Goal: Connect with others: Establish contact or relationships with other users

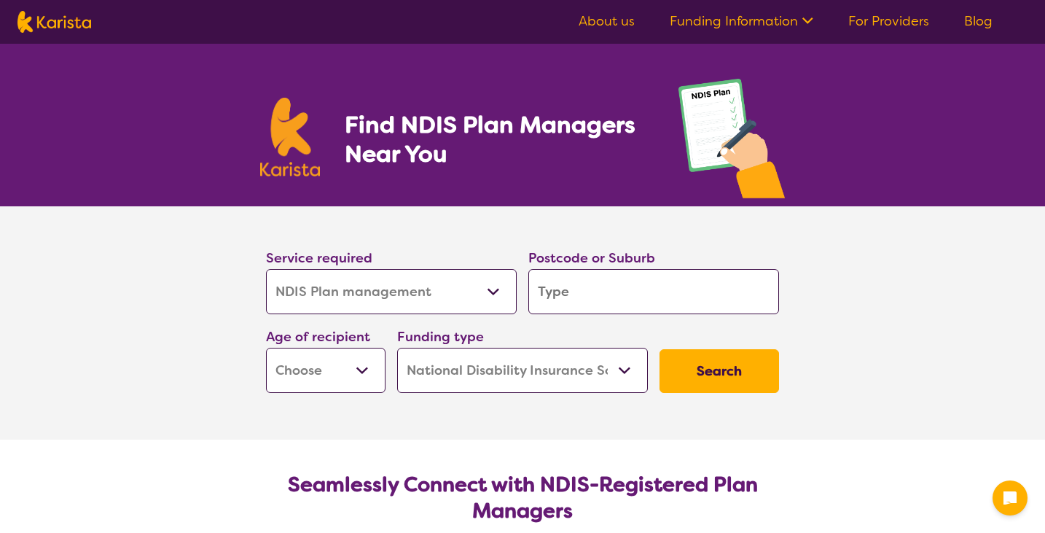
select select "NDIS Plan management"
select select "NDIS"
select select "NDIS Plan management"
select select "NDIS"
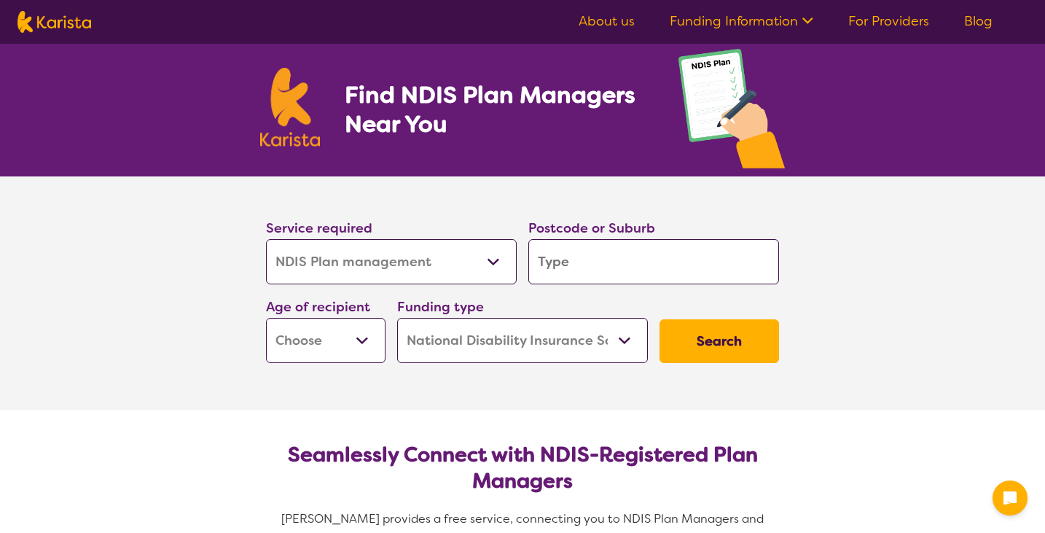
click at [458, 249] on select "Allied Health Assistant Assessment ([MEDICAL_DATA] or [MEDICAL_DATA]) Behaviour…" at bounding box center [391, 261] width 251 height 45
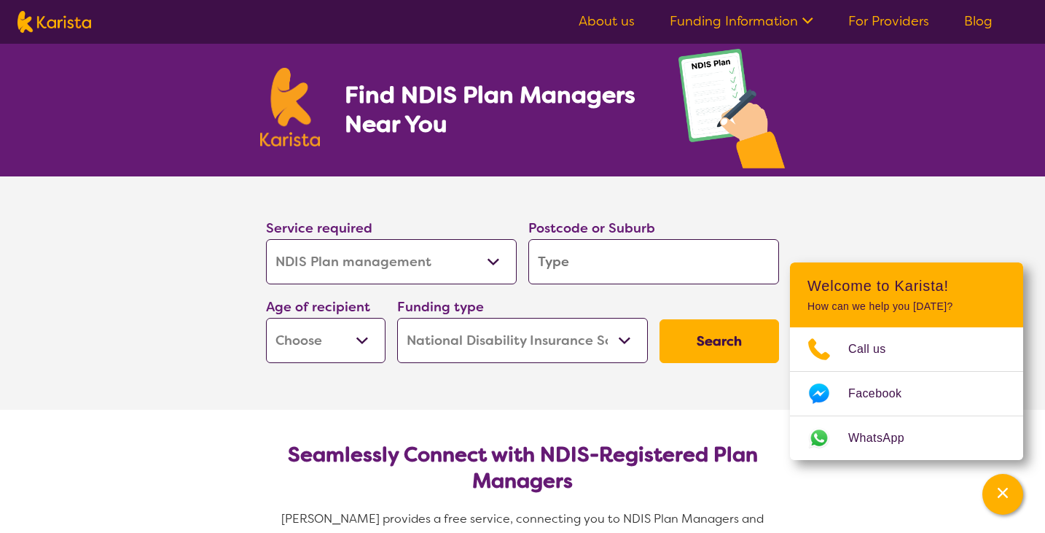
click at [266, 239] on select "Allied Health Assistant Assessment ([MEDICAL_DATA] or [MEDICAL_DATA]) Behaviour…" at bounding box center [391, 261] width 251 height 45
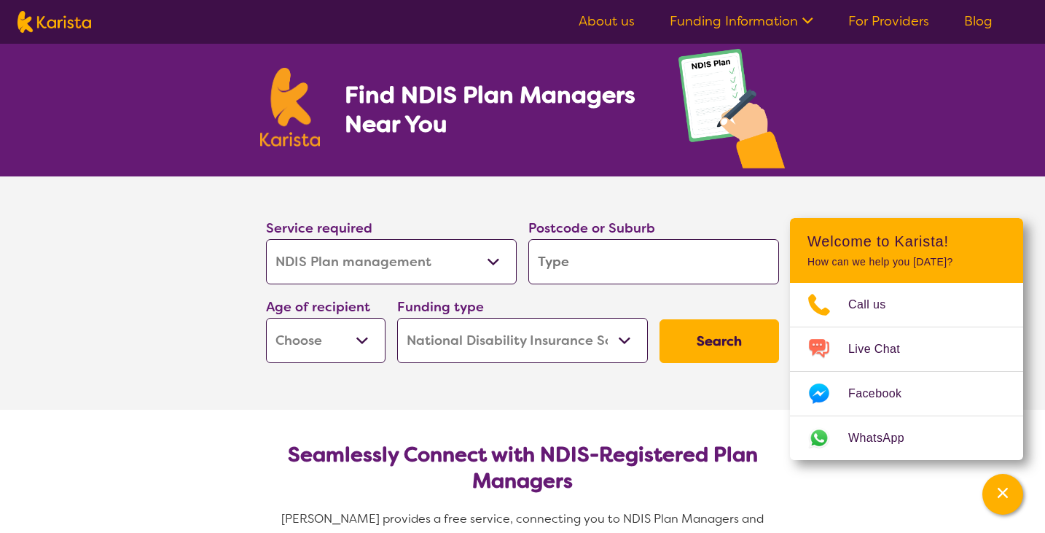
click at [609, 265] on input "search" at bounding box center [653, 261] width 251 height 45
click at [654, 283] on input "search" at bounding box center [653, 261] width 251 height 45
type input "3"
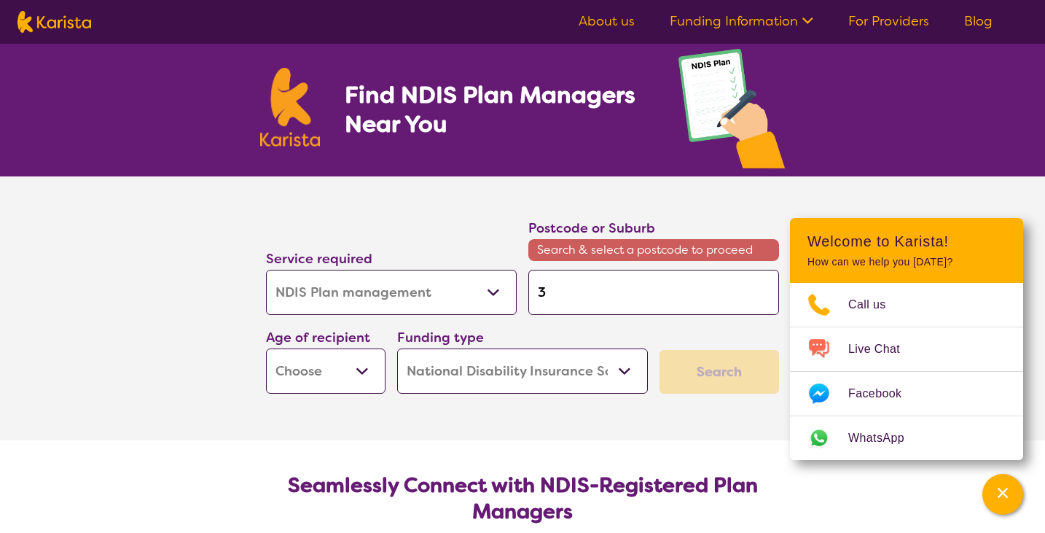
type input "31"
type input "314"
type input "3148"
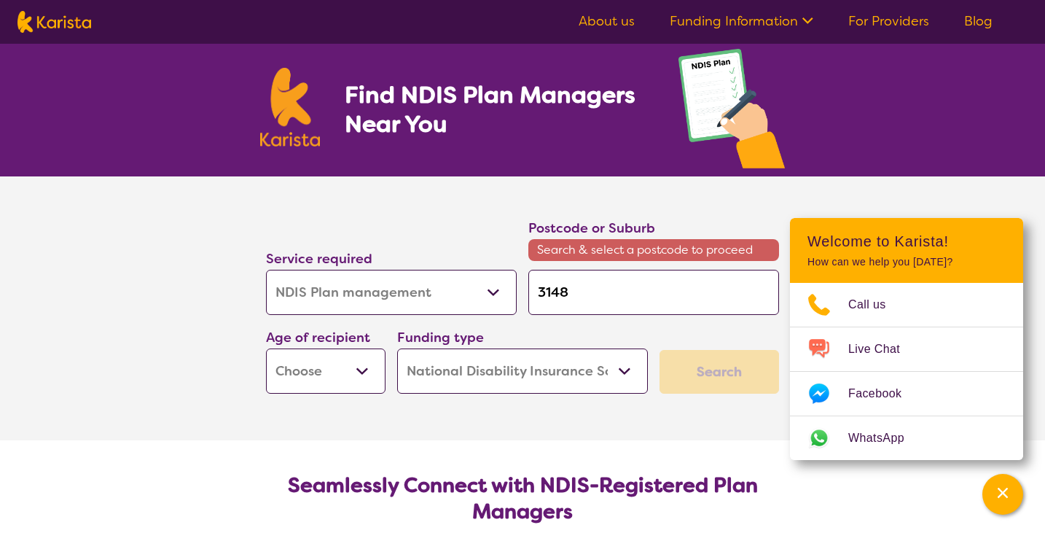
type input "3148"
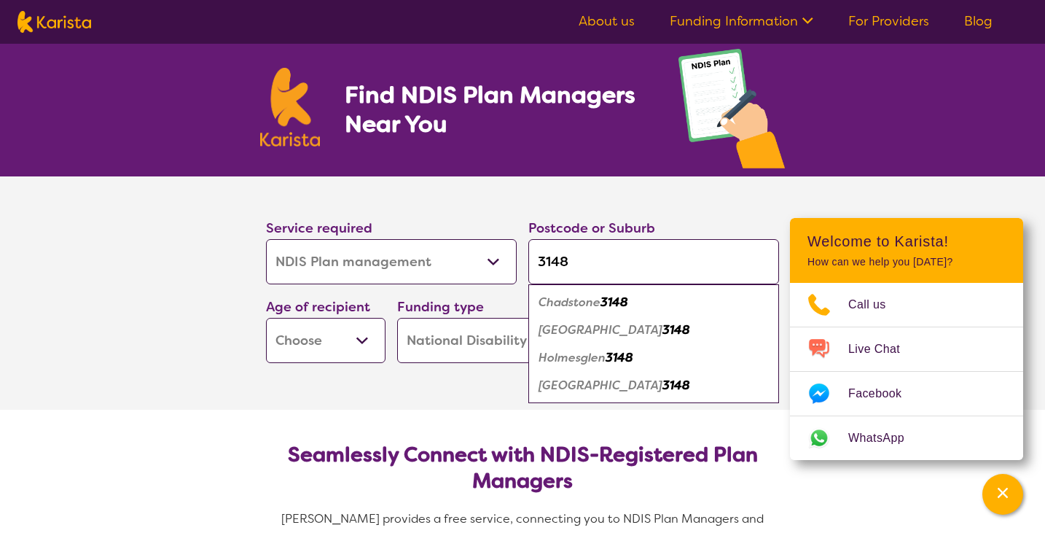
type input "3148"
click at [596, 299] on em "Chadstone" at bounding box center [570, 301] width 62 height 15
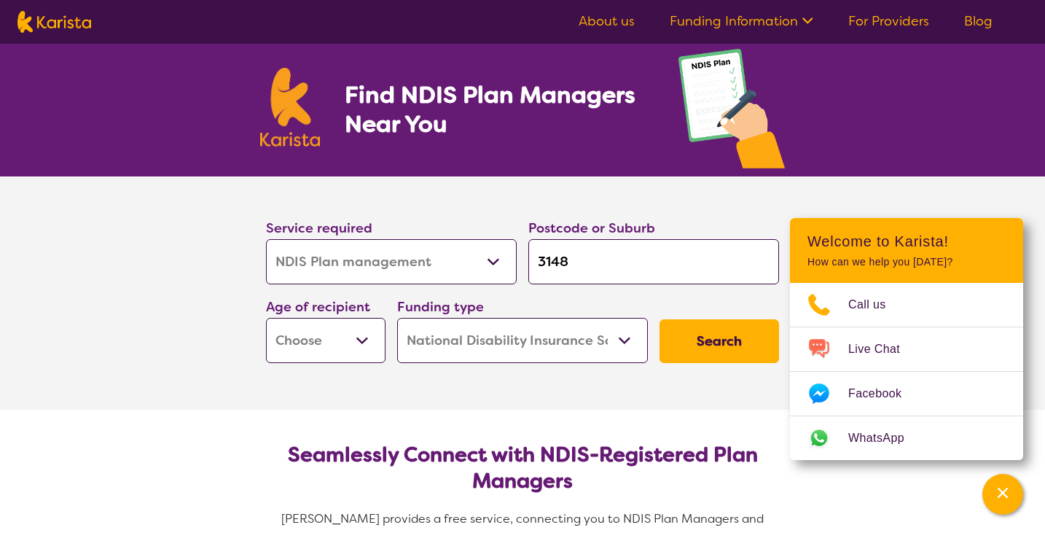
click at [343, 339] on select "Early Childhood - 0 to 9 Child - 10 to 11 Adolescent - 12 to 17 Adult - 18 to 6…" at bounding box center [326, 340] width 120 height 45
select select "AD"
click at [266, 318] on select "Early Childhood - 0 to 9 Child - 10 to 11 Adolescent - 12 to 17 Adult - 18 to 6…" at bounding box center [326, 340] width 120 height 45
select select "AD"
click at [719, 350] on button "Search" at bounding box center [720, 341] width 120 height 44
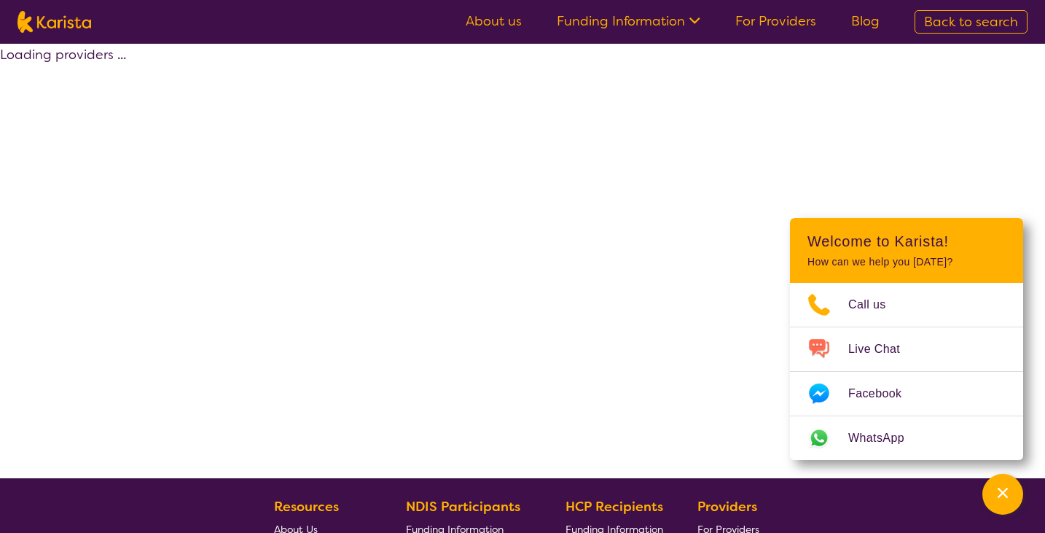
select select "by_score"
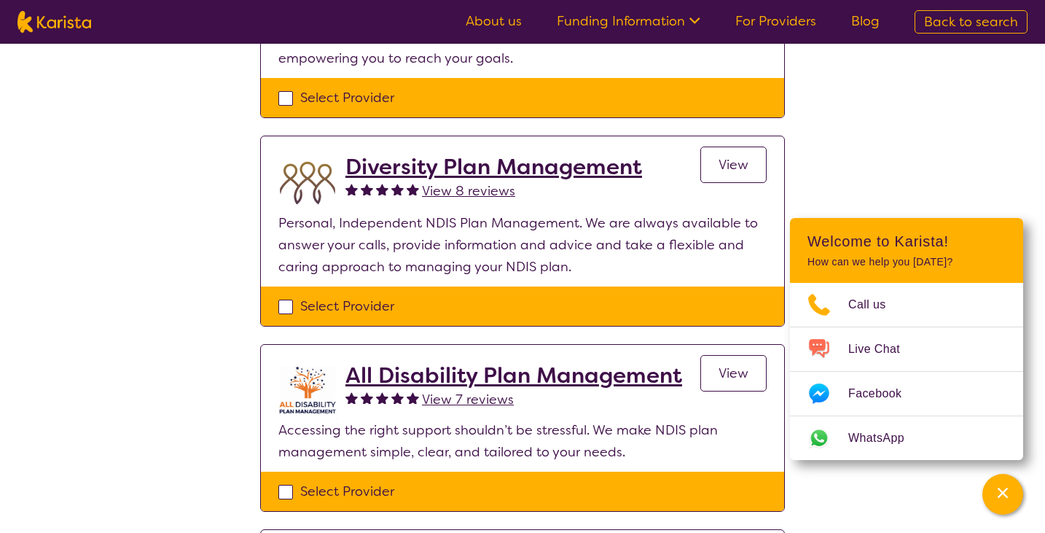
scroll to position [285, 0]
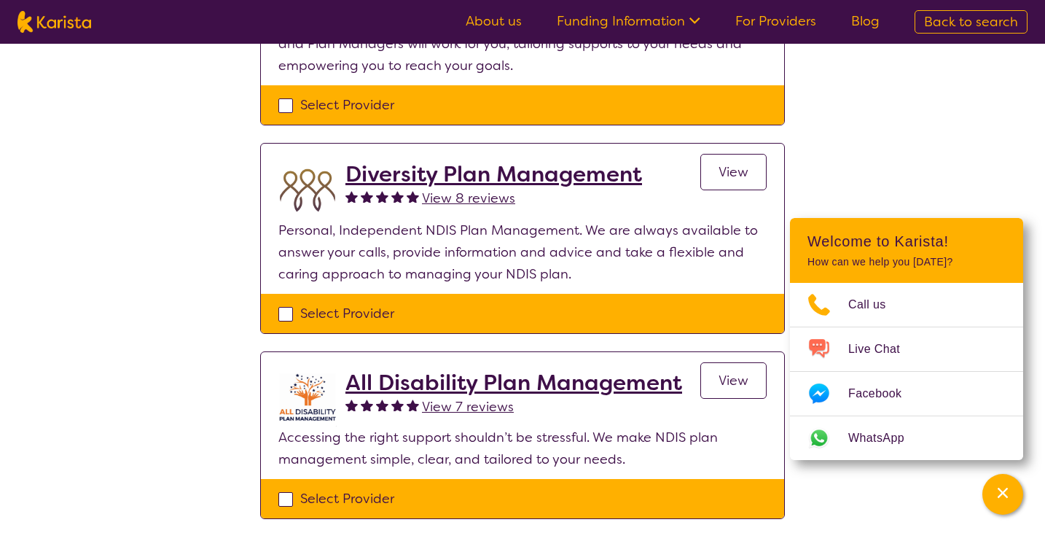
click at [723, 176] on span "View" at bounding box center [734, 171] width 30 height 17
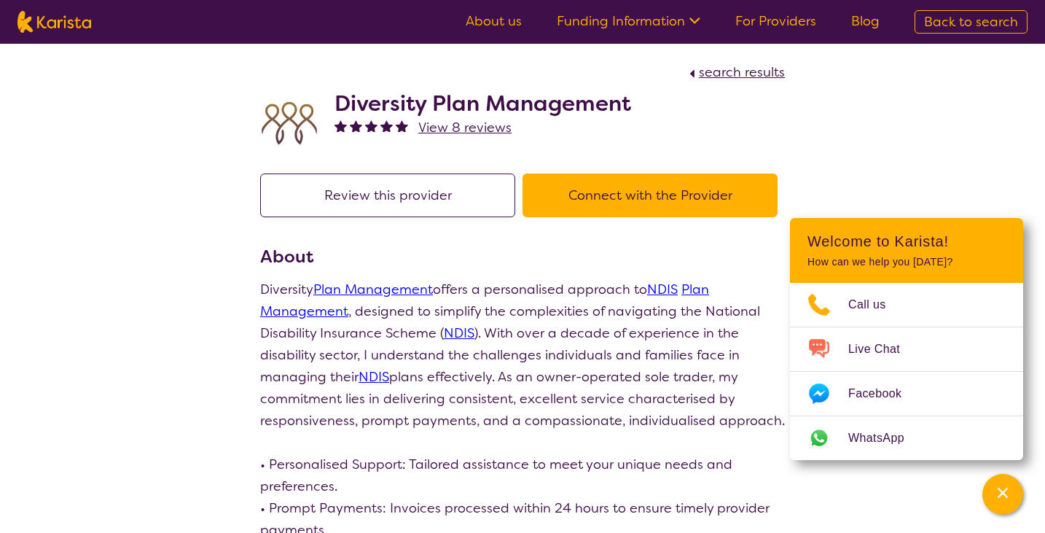
click at [691, 186] on button "Connect with the Provider" at bounding box center [650, 195] width 255 height 44
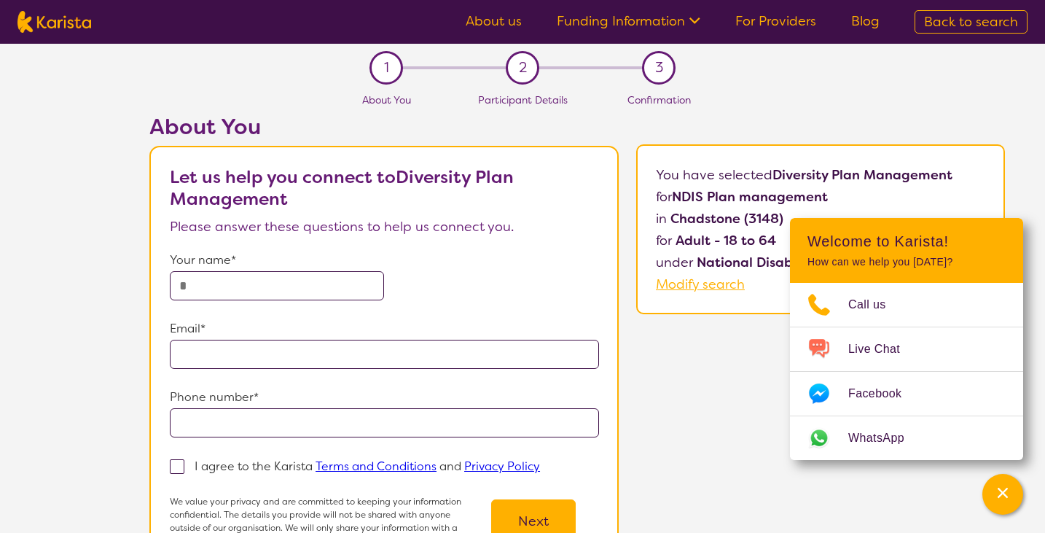
scroll to position [32, 0]
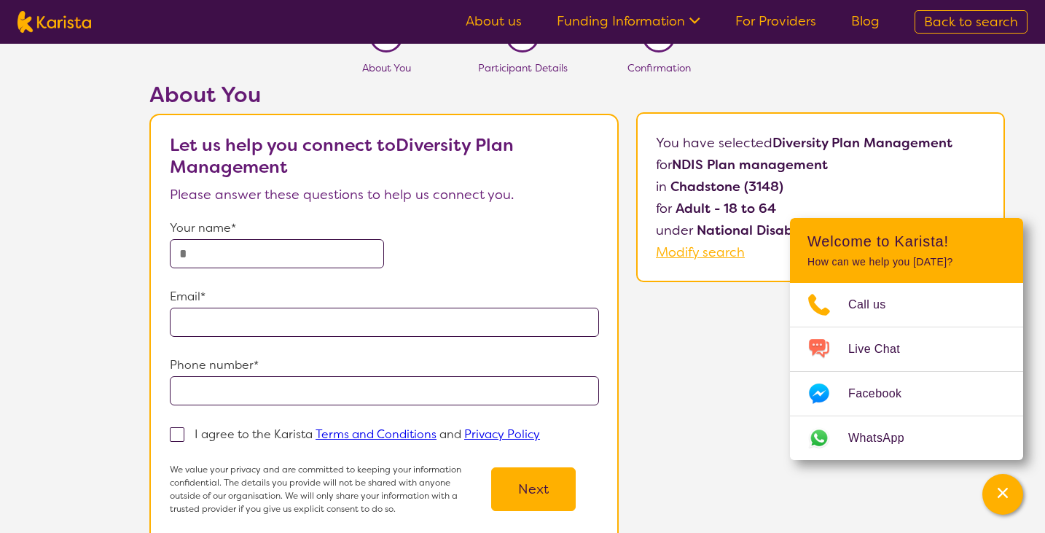
click at [319, 254] on input "text" at bounding box center [277, 253] width 214 height 29
type input "**********"
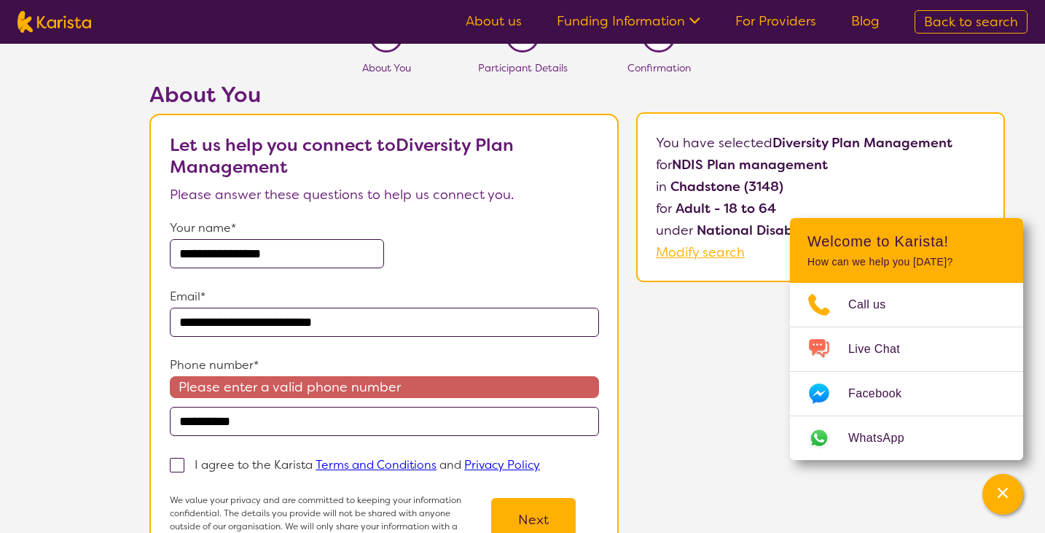
drag, startPoint x: 306, startPoint y: 416, endPoint x: 224, endPoint y: 415, distance: 81.6
click at [224, 416] on input "**********" at bounding box center [384, 421] width 429 height 29
click at [224, 415] on input "**********" at bounding box center [384, 421] width 429 height 29
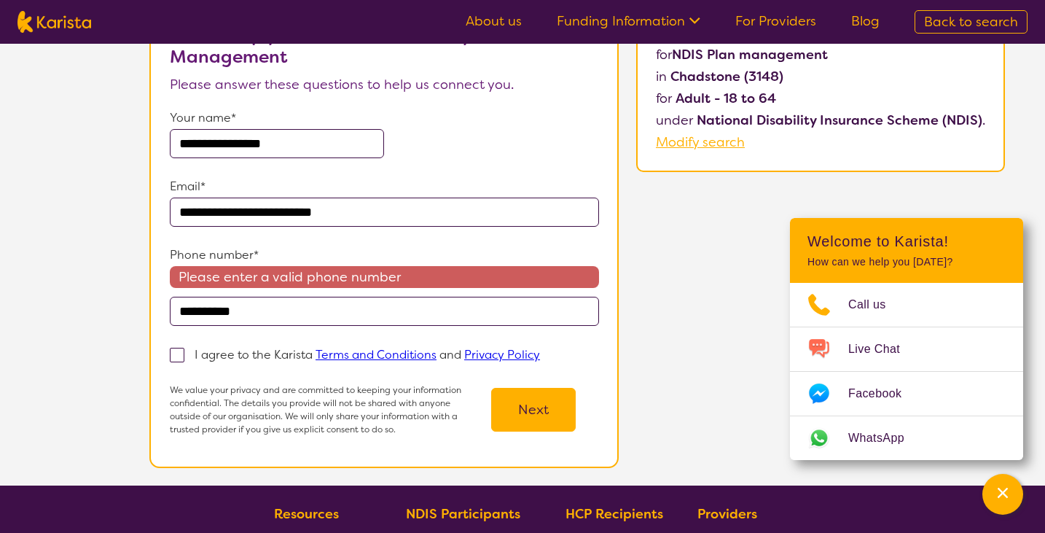
scroll to position [155, 0]
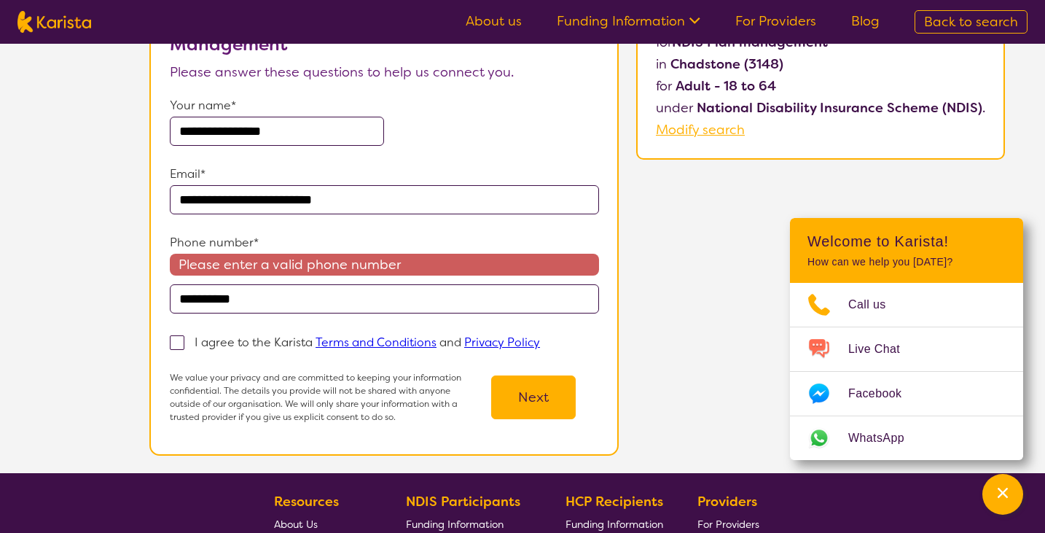
click at [176, 340] on span at bounding box center [177, 342] width 15 height 15
click at [540, 340] on input "I agree to the Karista Terms and Conditions and Privacy Policy" at bounding box center [544, 341] width 9 height 9
checkbox input "true"
click at [196, 301] on input "**********" at bounding box center [384, 298] width 429 height 29
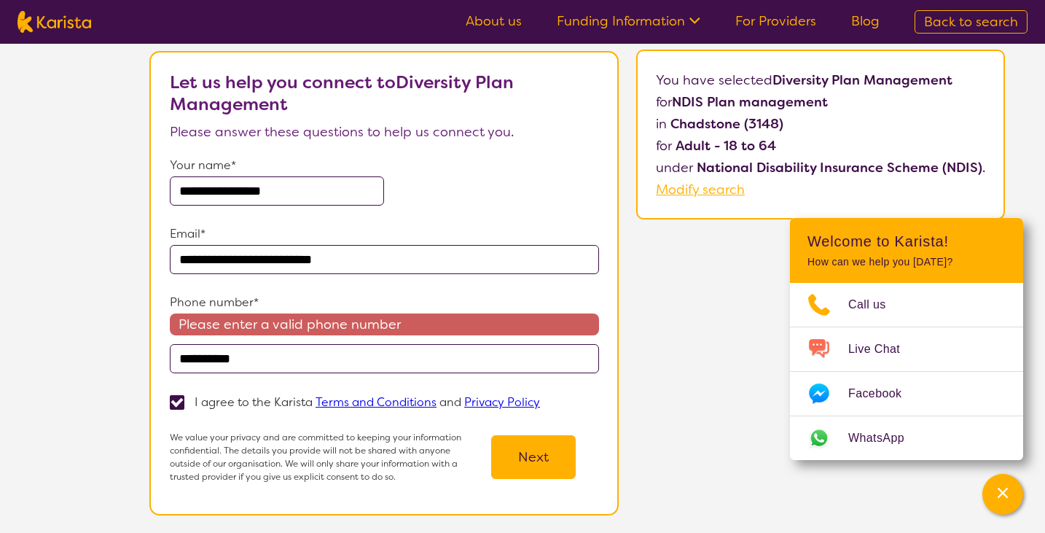
scroll to position [0, 0]
